Goal: Task Accomplishment & Management: Use online tool/utility

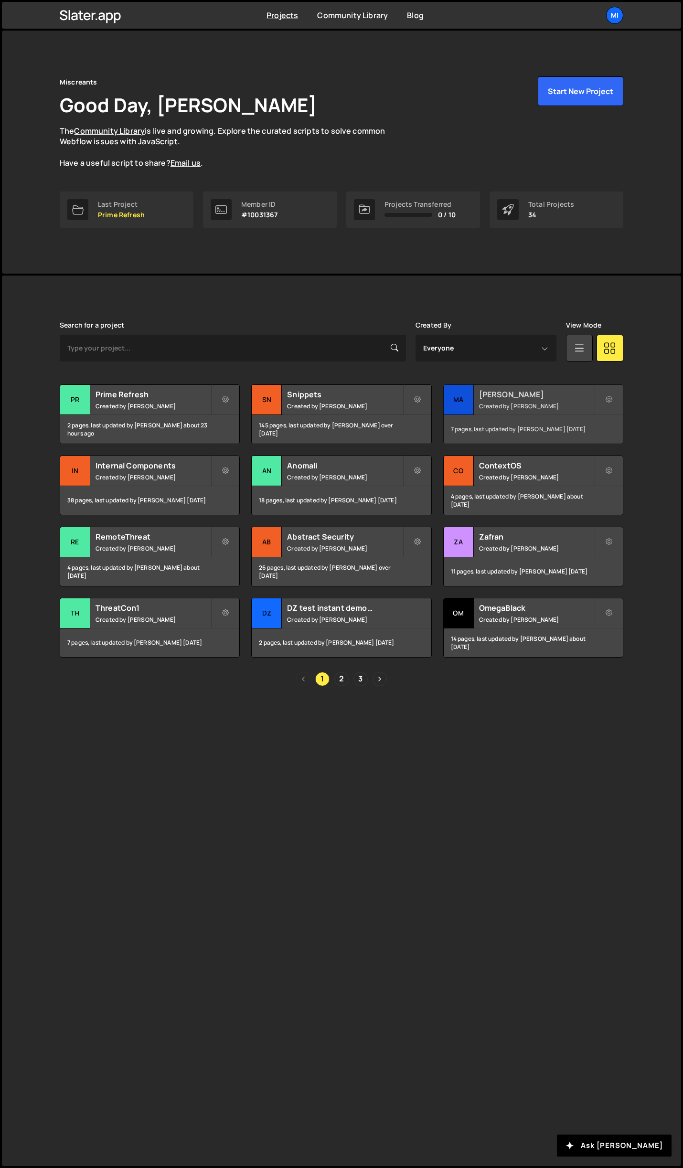
click at [560, 401] on div "[PERSON_NAME] Created by [PERSON_NAME]" at bounding box center [533, 400] width 179 height 30
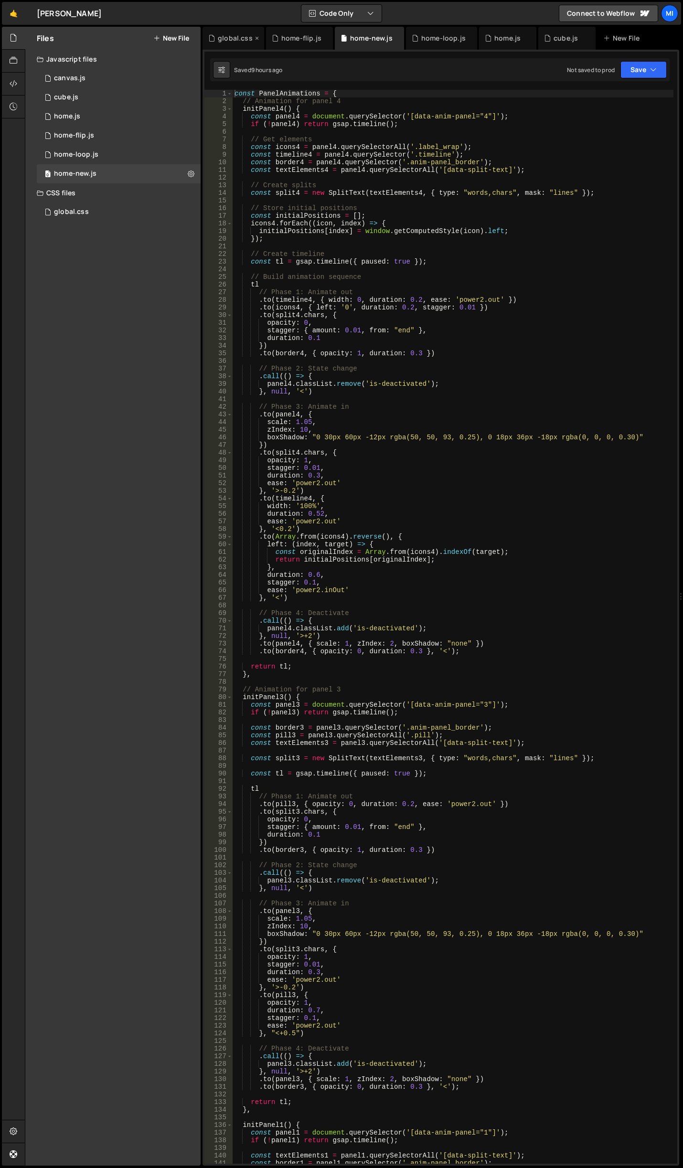
drag, startPoint x: 225, startPoint y: 39, endPoint x: 275, endPoint y: 36, distance: 49.8
click at [225, 39] on div "global.css" at bounding box center [235, 38] width 35 height 10
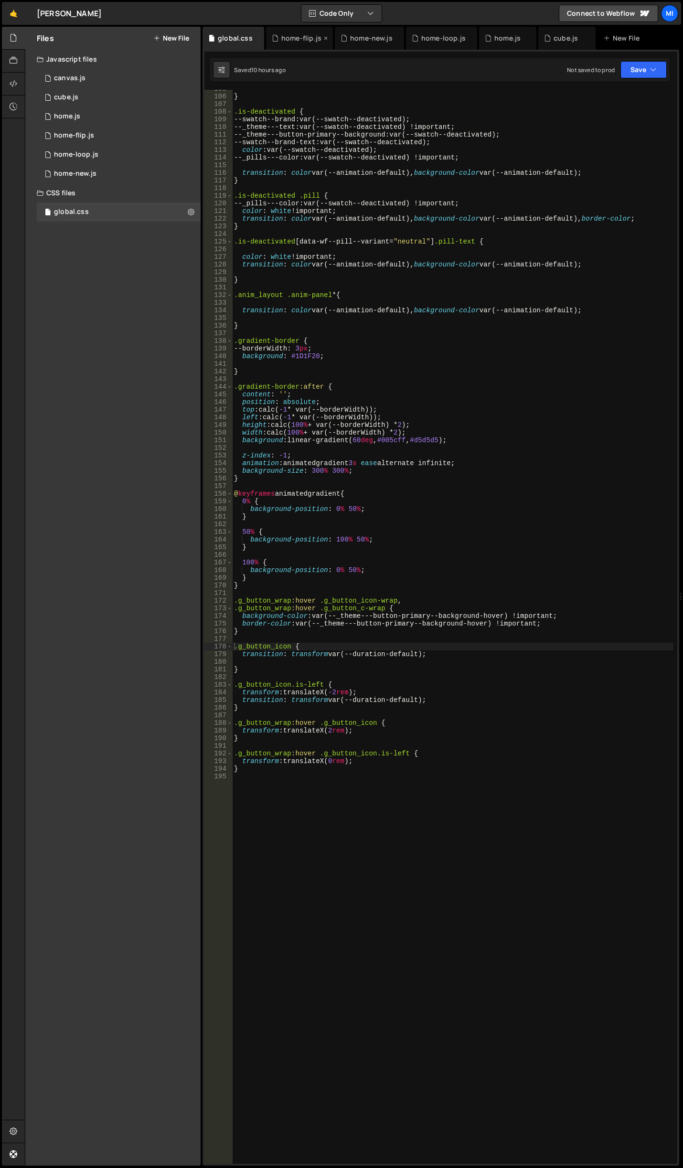
scroll to position [800, 0]
click at [323, 33] on div "home-flip.js" at bounding box center [299, 38] width 67 height 23
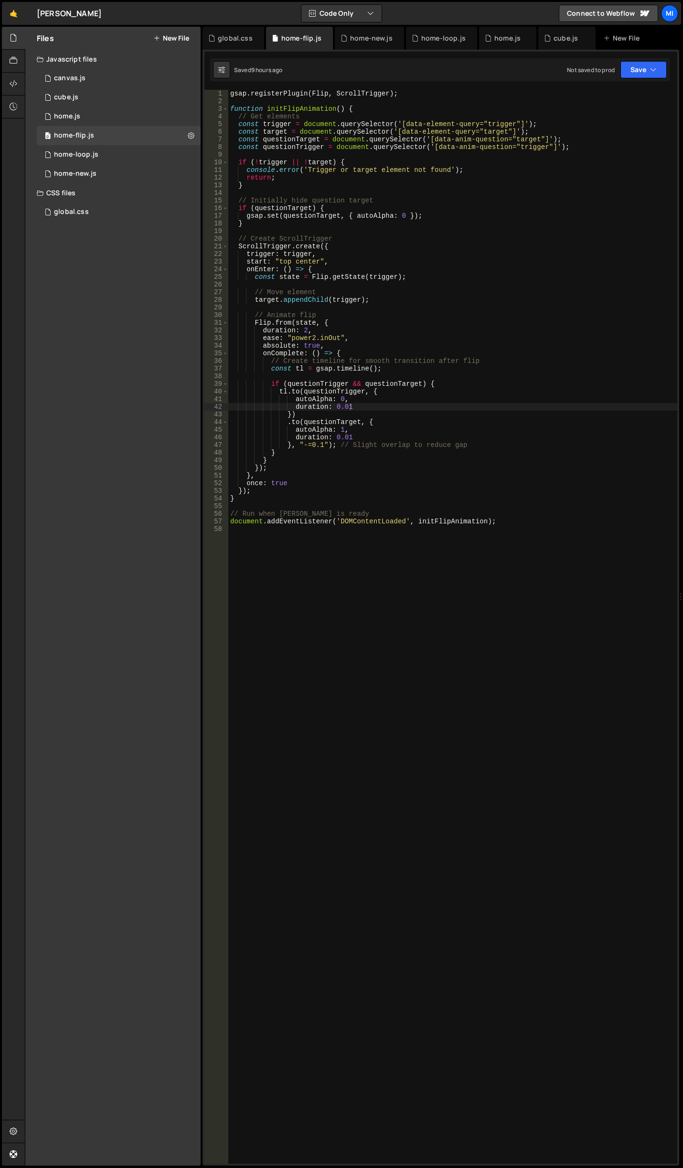
click at [355, 261] on div "gsap . registerPlugin ( Flip , ScrollTrigger ) ; function initFlipAnimation ( )…" at bounding box center [452, 634] width 449 height 1089
type textarea "document.addEventListener('DOMContentLoaded', initFlipAnimation);"
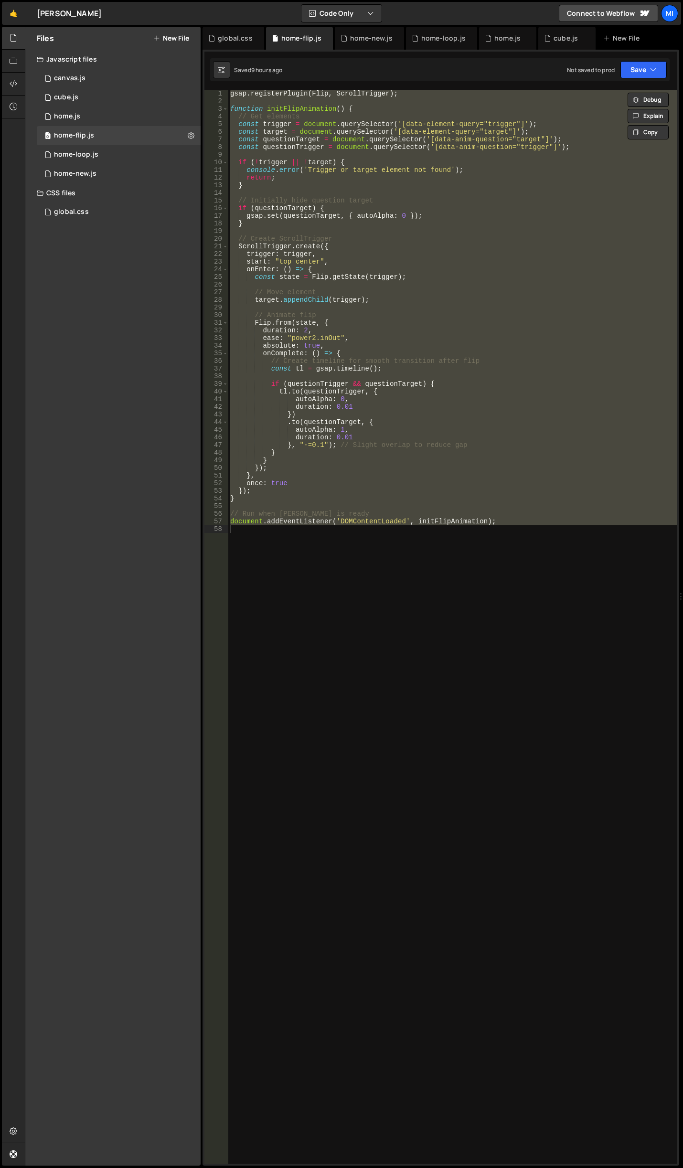
click at [271, 691] on div "gsap . registerPlugin ( Flip , ScrollTrigger ) ; function initFlipAnimation ( )…" at bounding box center [452, 627] width 449 height 1074
paste textarea
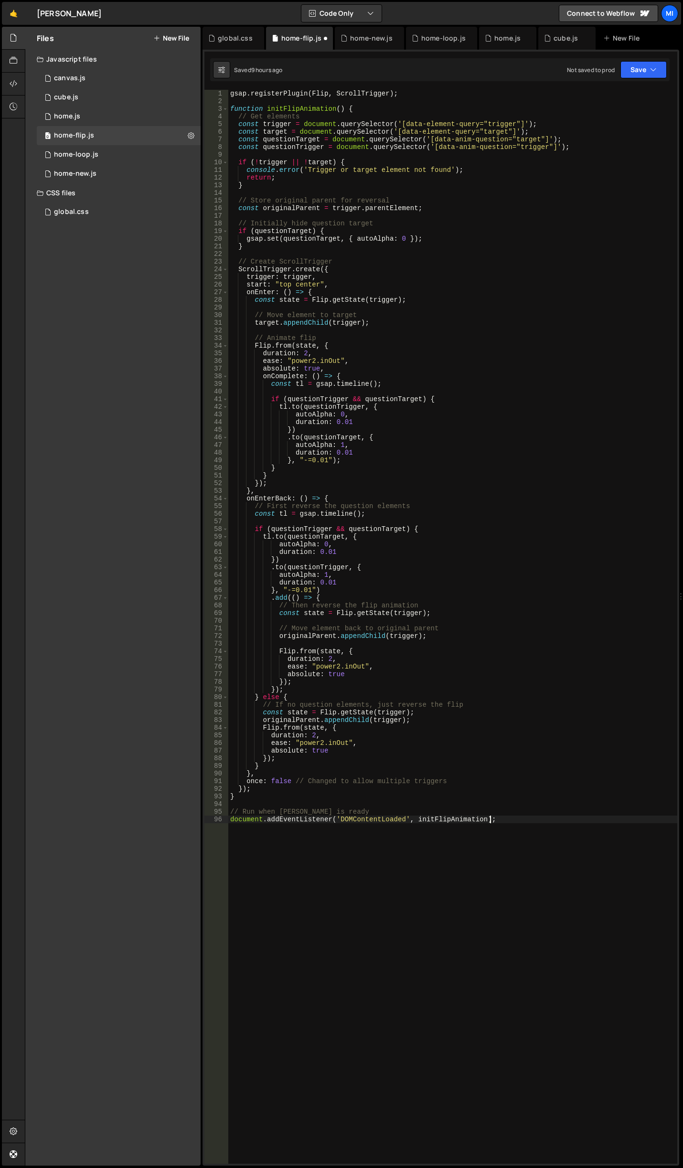
click at [323, 502] on div "gsap . registerPlugin ( Flip , ScrollTrigger ) ; function initFlipAnimation ( )…" at bounding box center [452, 634] width 449 height 1089
type textarea "onEnterBack: () => { // First reverse the question elements"
click at [307, 311] on div "gsap . registerPlugin ( Flip , ScrollTrigger ) ; function initFlipAnimation ( )…" at bounding box center [452, 634] width 449 height 1089
